Goal: Information Seeking & Learning: Learn about a topic

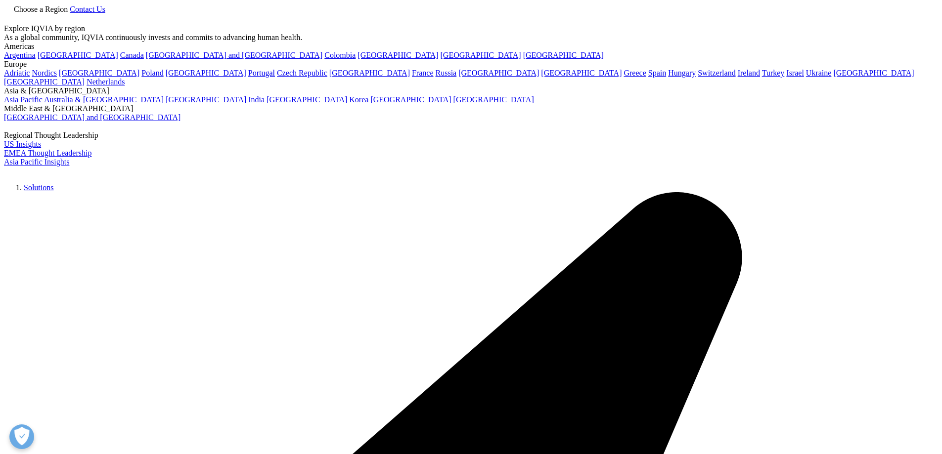
scroll to position [181, 0]
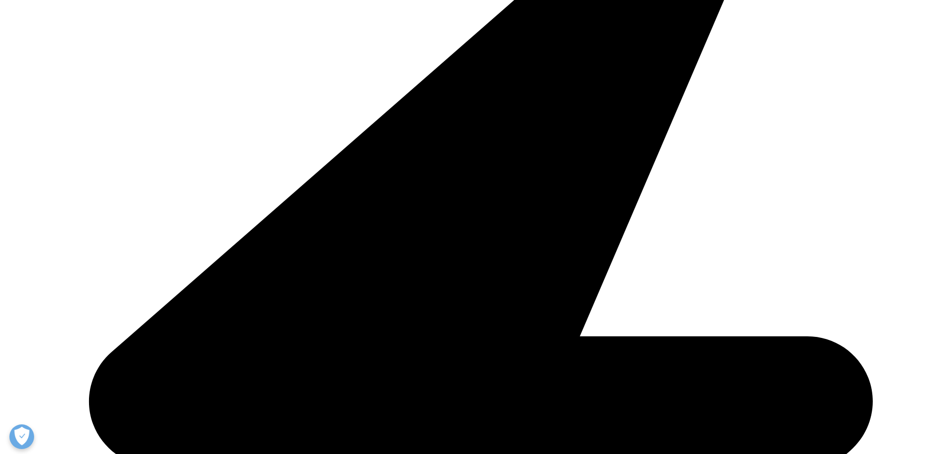
scroll to position [181, 0]
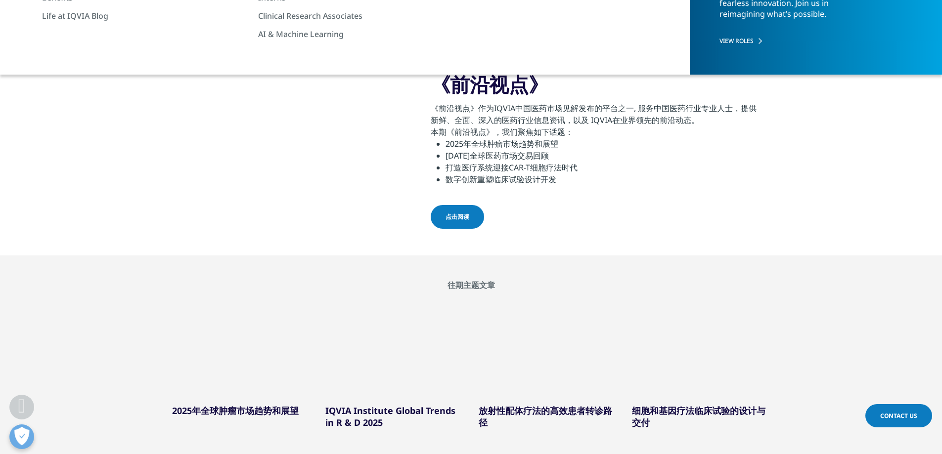
click at [460, 215] on span "点击阅读" at bounding box center [458, 217] width 24 height 9
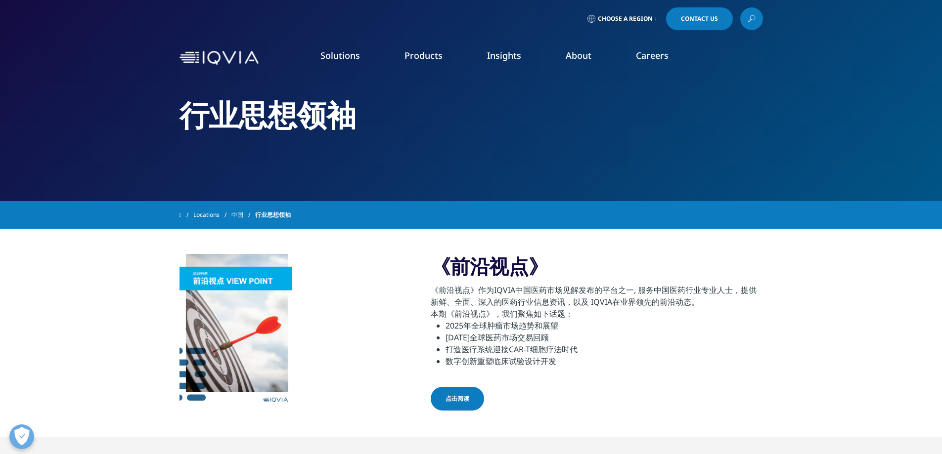
click at [279, 214] on span "行业思想领袖" at bounding box center [273, 215] width 36 height 18
drag, startPoint x: 511, startPoint y: 265, endPoint x: 445, endPoint y: 255, distance: 67.4
click at [445, 255] on h2 "《前沿视点》" at bounding box center [597, 269] width 332 height 30
copy h2 "前沿视点"
